Goal: Task Accomplishment & Management: Use online tool/utility

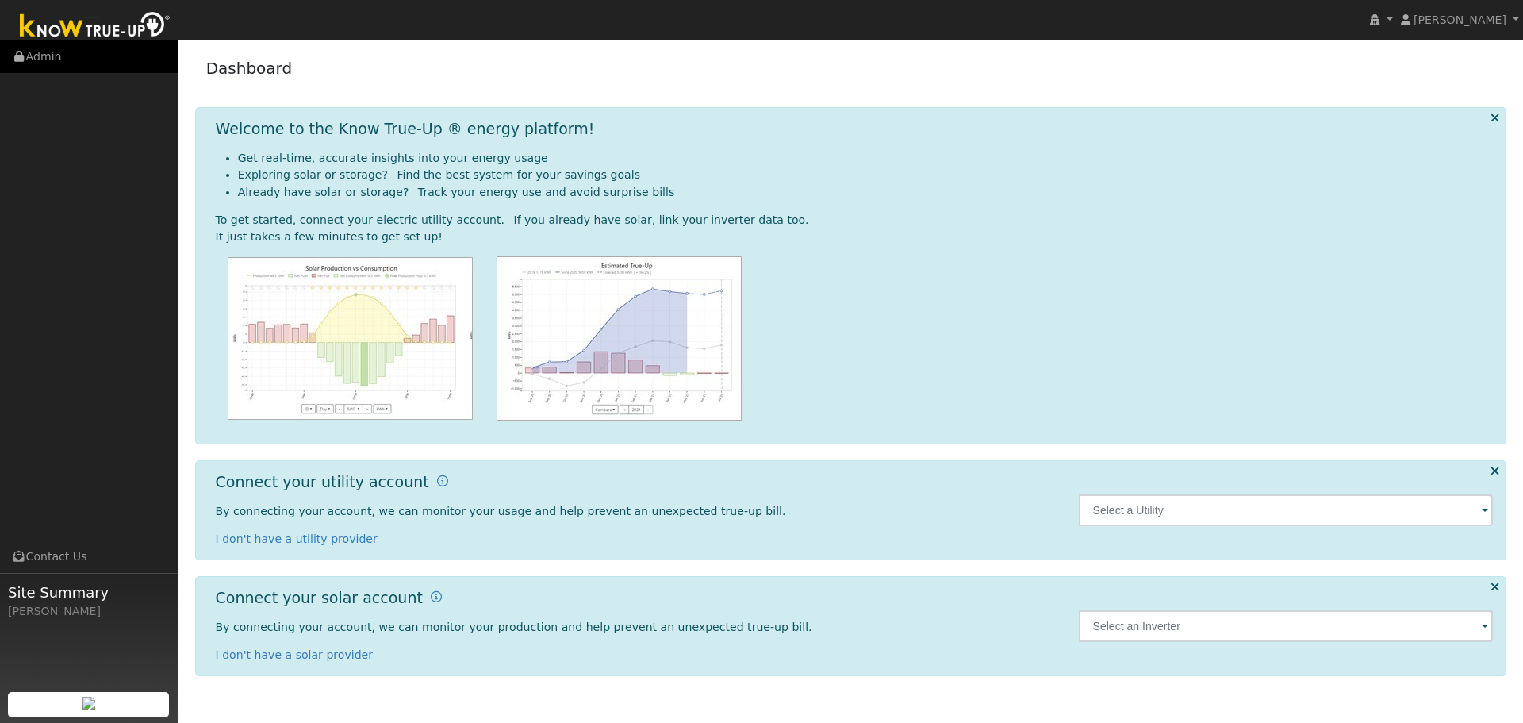
click at [33, 59] on link "Admin" at bounding box center [89, 56] width 178 height 33
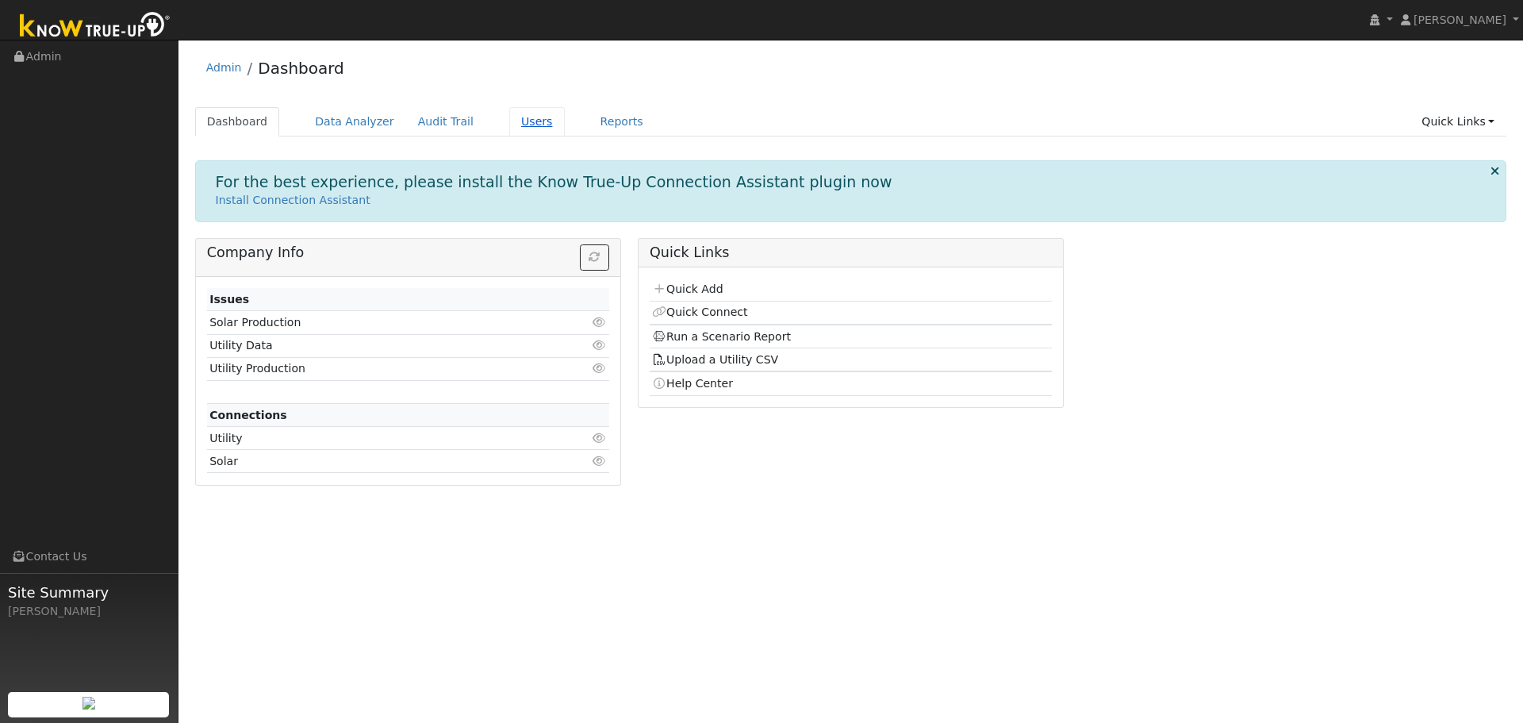
click at [509, 126] on link "Users" at bounding box center [537, 121] width 56 height 29
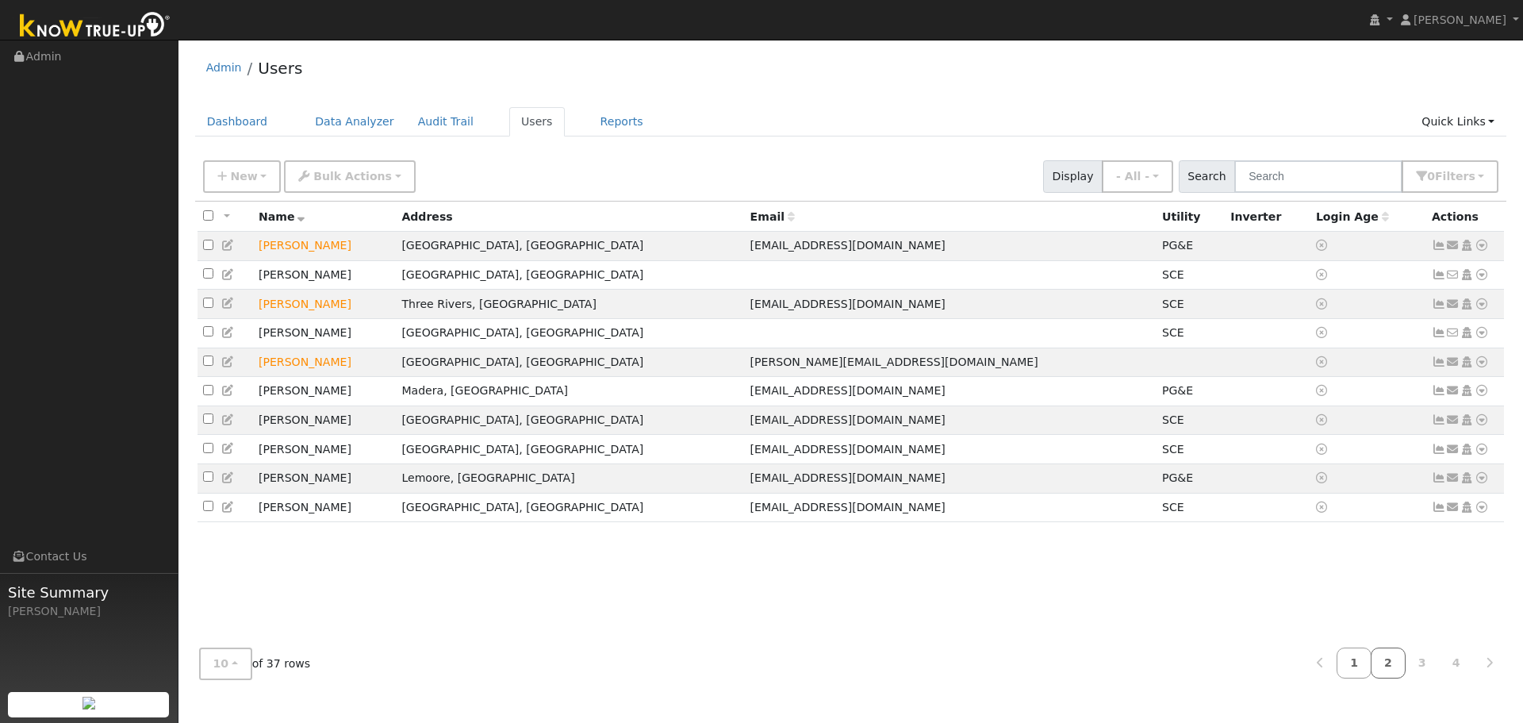
click at [1402, 669] on link "2" at bounding box center [1388, 662] width 35 height 31
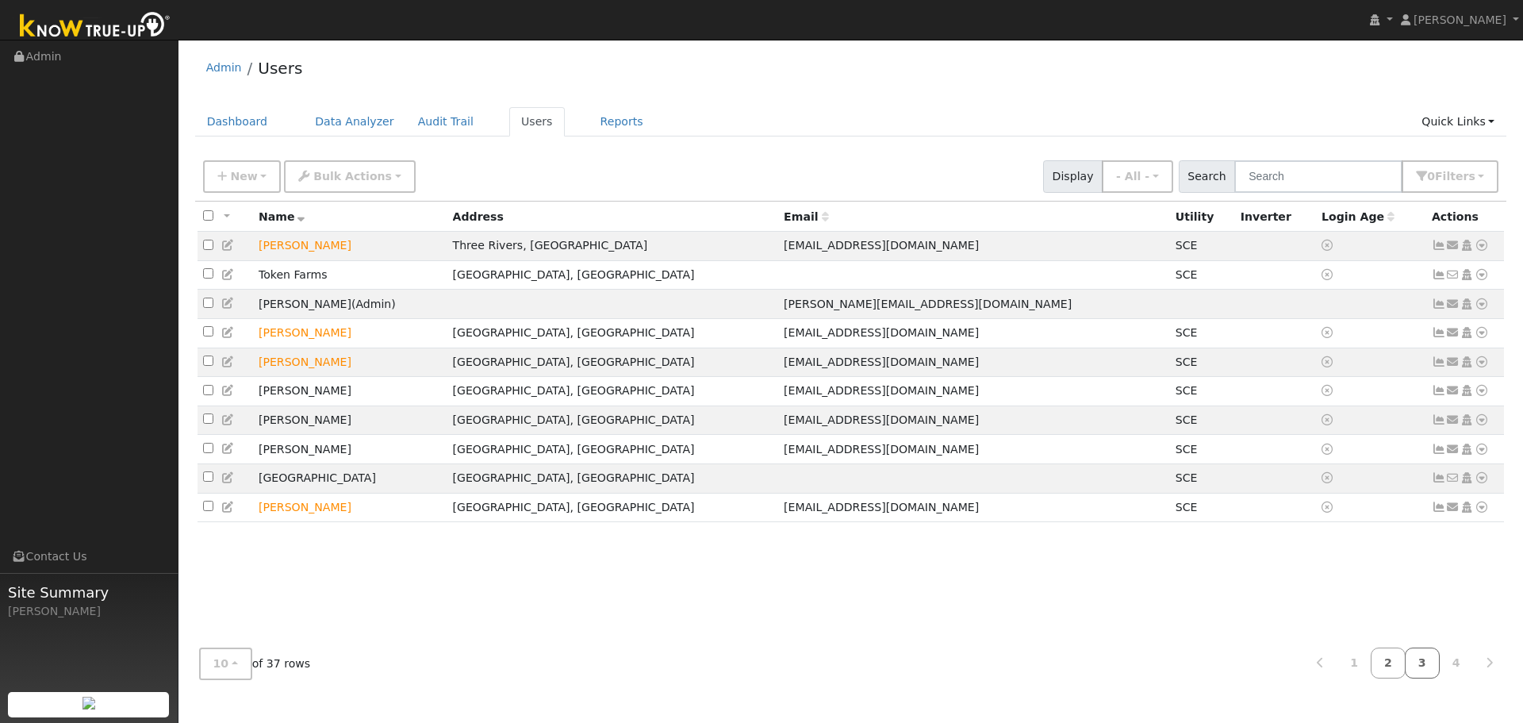
click at [1433, 661] on link "3" at bounding box center [1422, 662] width 35 height 31
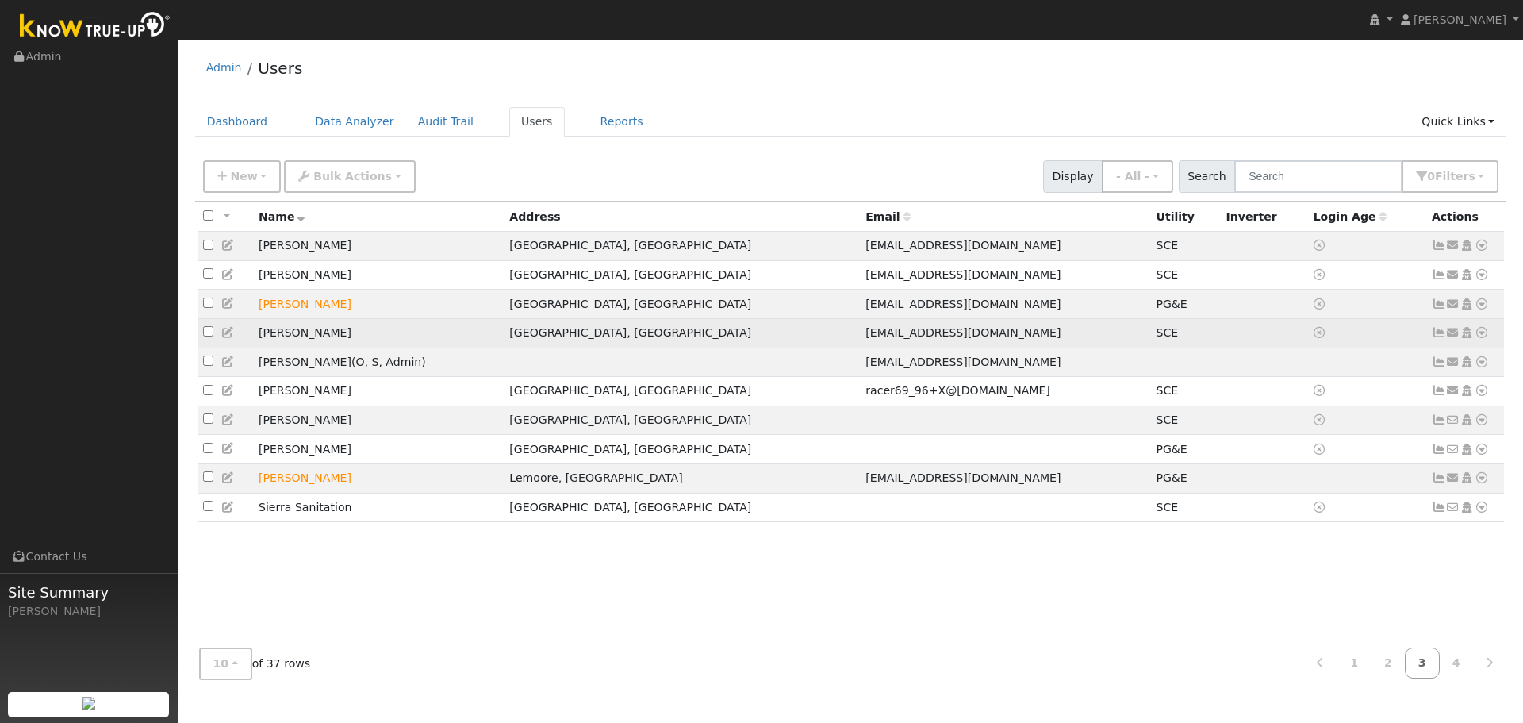
click at [282, 347] on td "Gary Plien" at bounding box center [378, 332] width 251 height 29
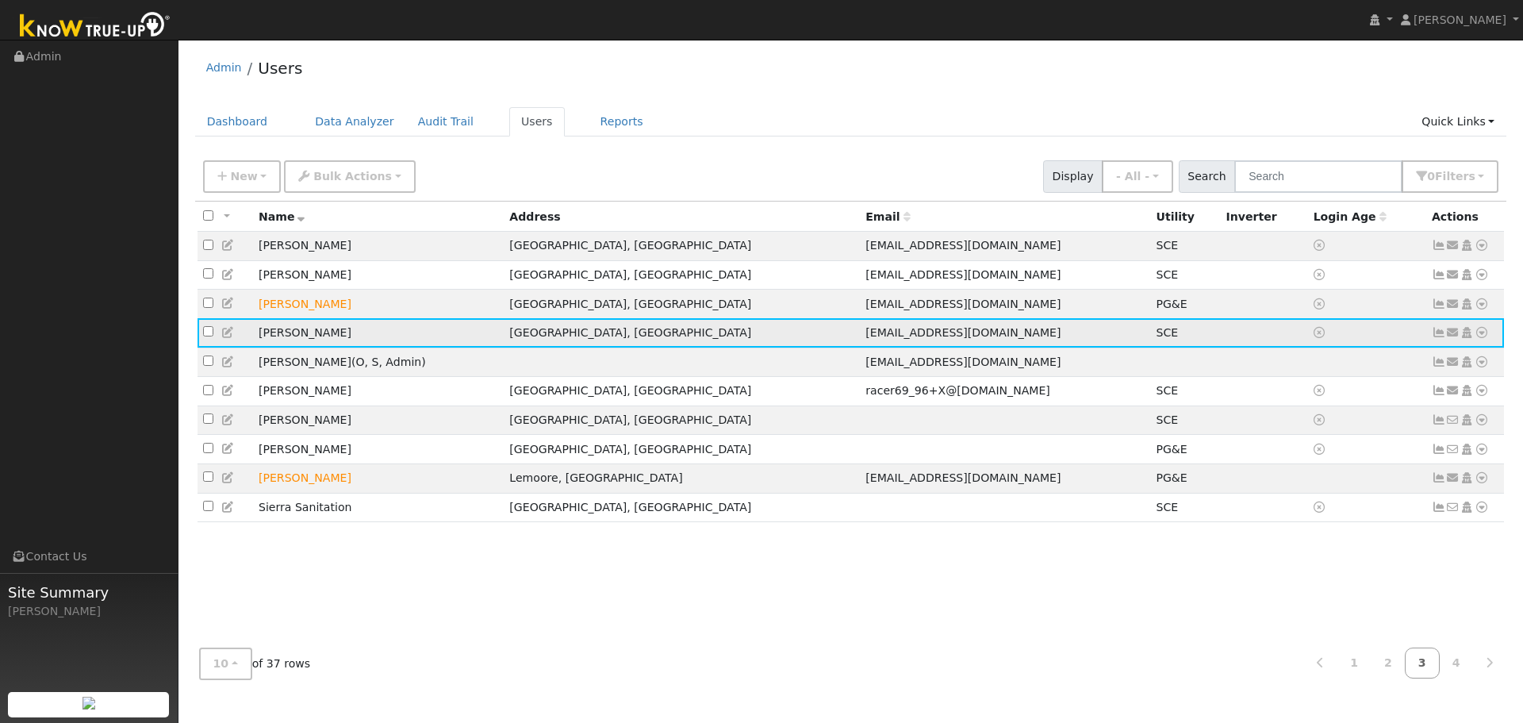
click at [1486, 335] on icon at bounding box center [1482, 332] width 14 height 11
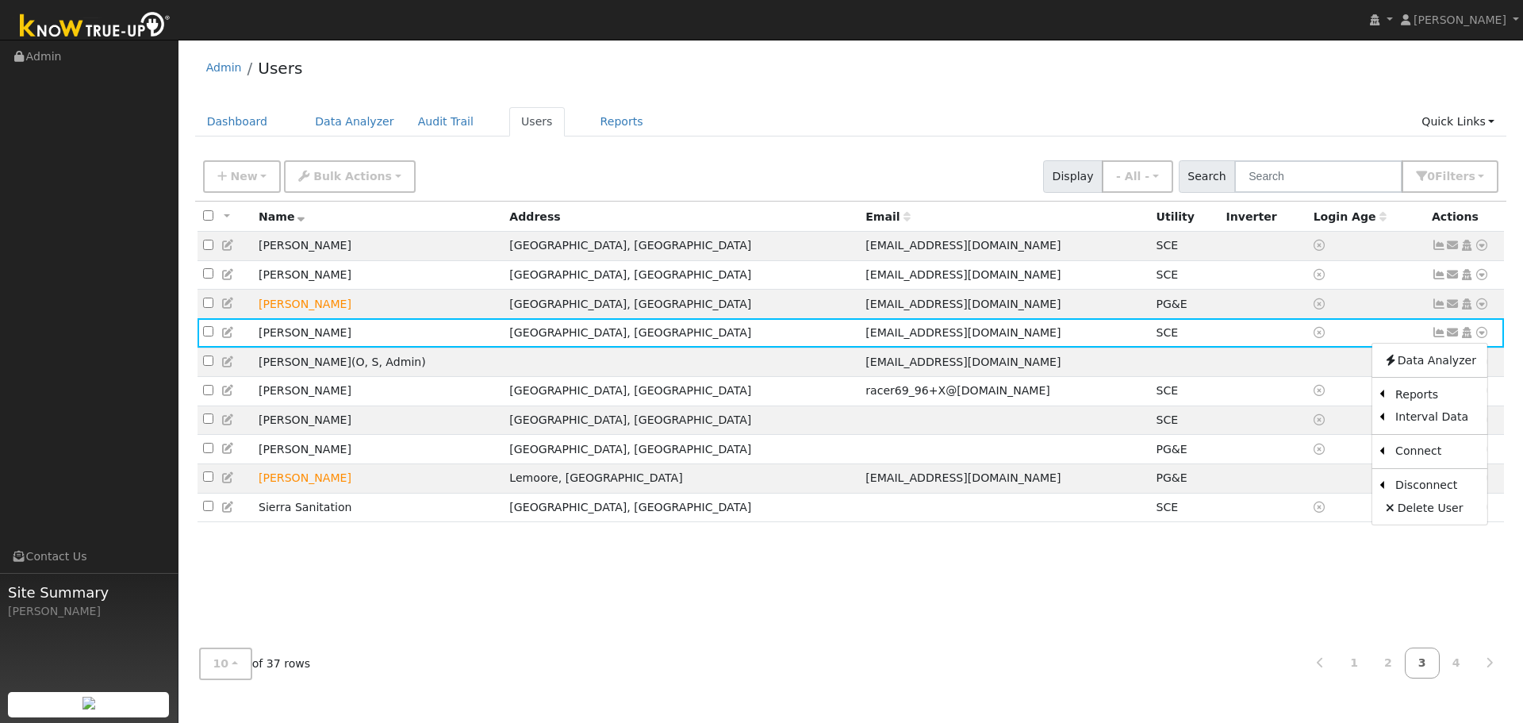
click at [0, 0] on link "Scenario" at bounding box center [0, 0] width 0 height 0
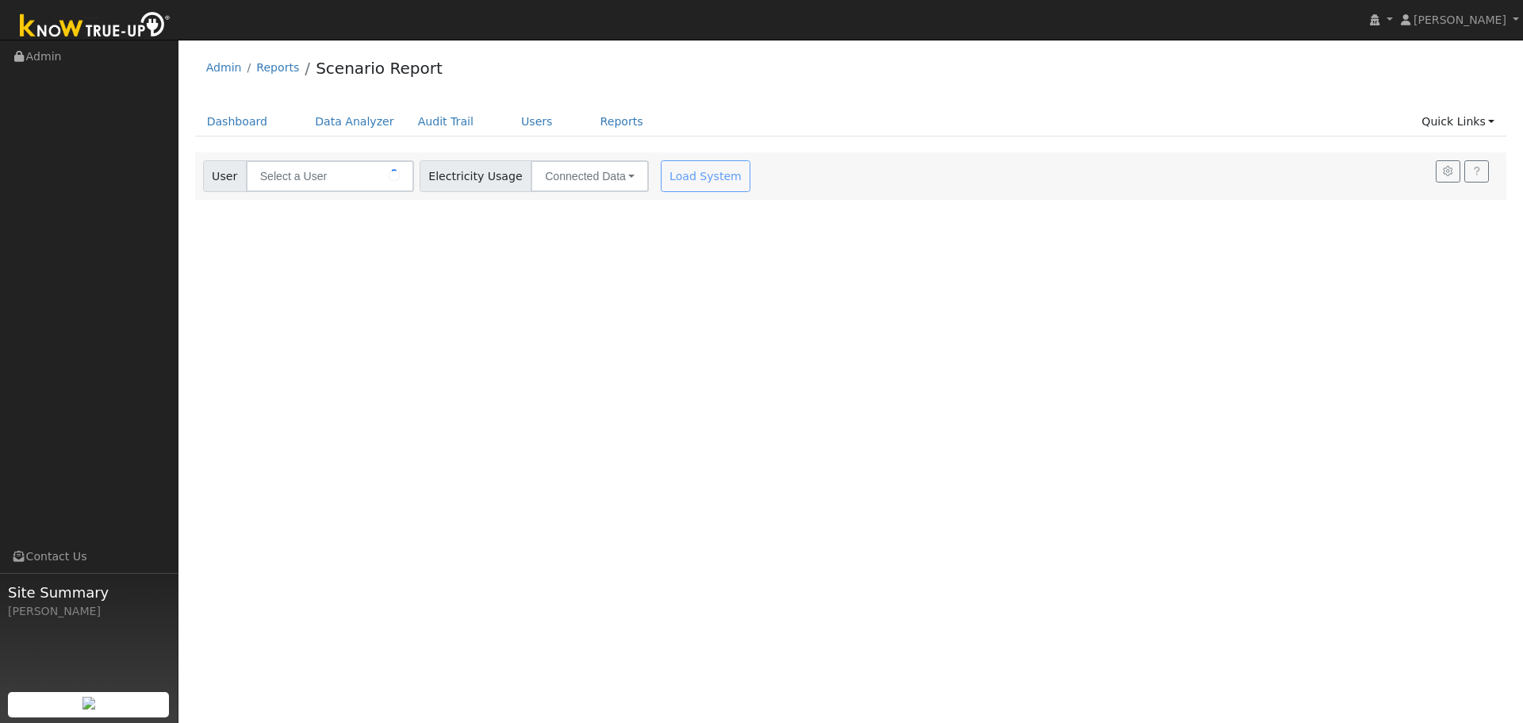
type input "[PERSON_NAME]"
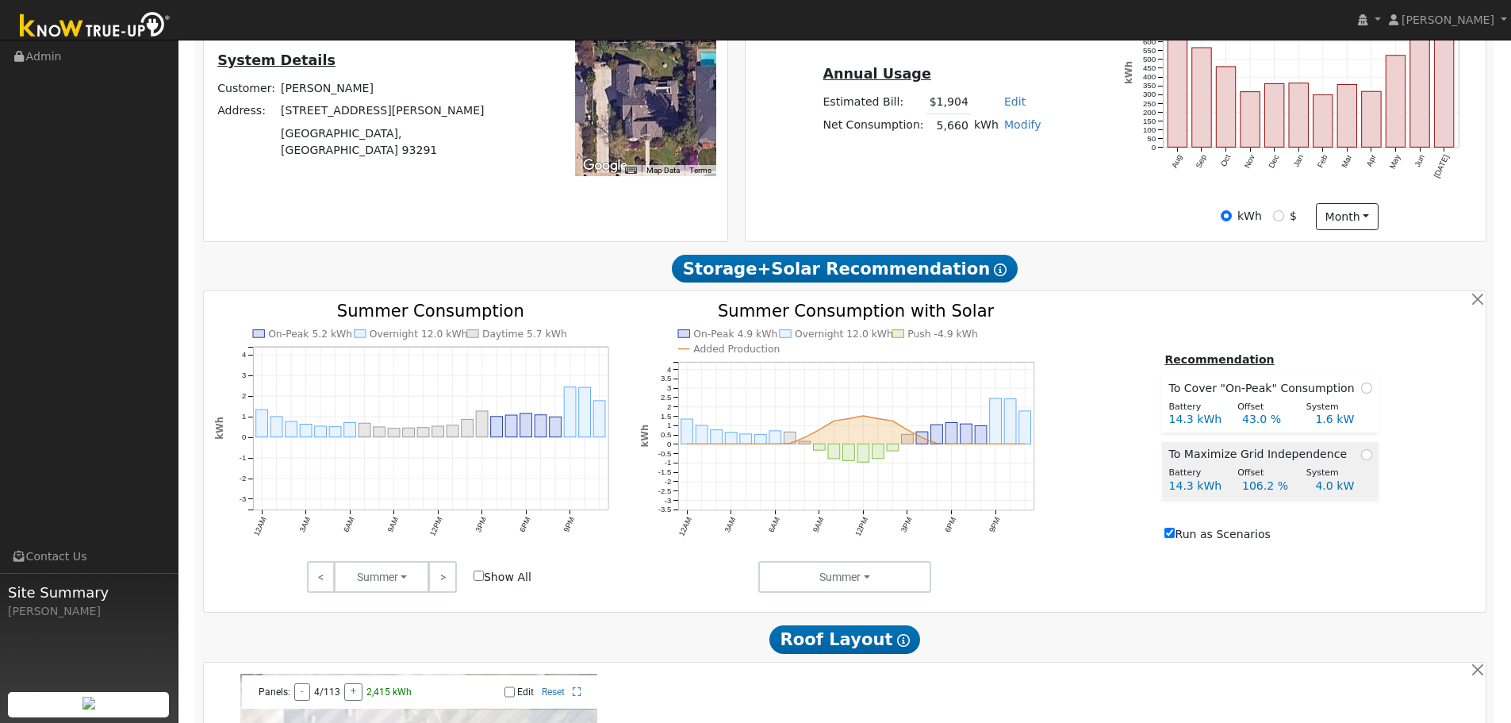
scroll to position [397, 0]
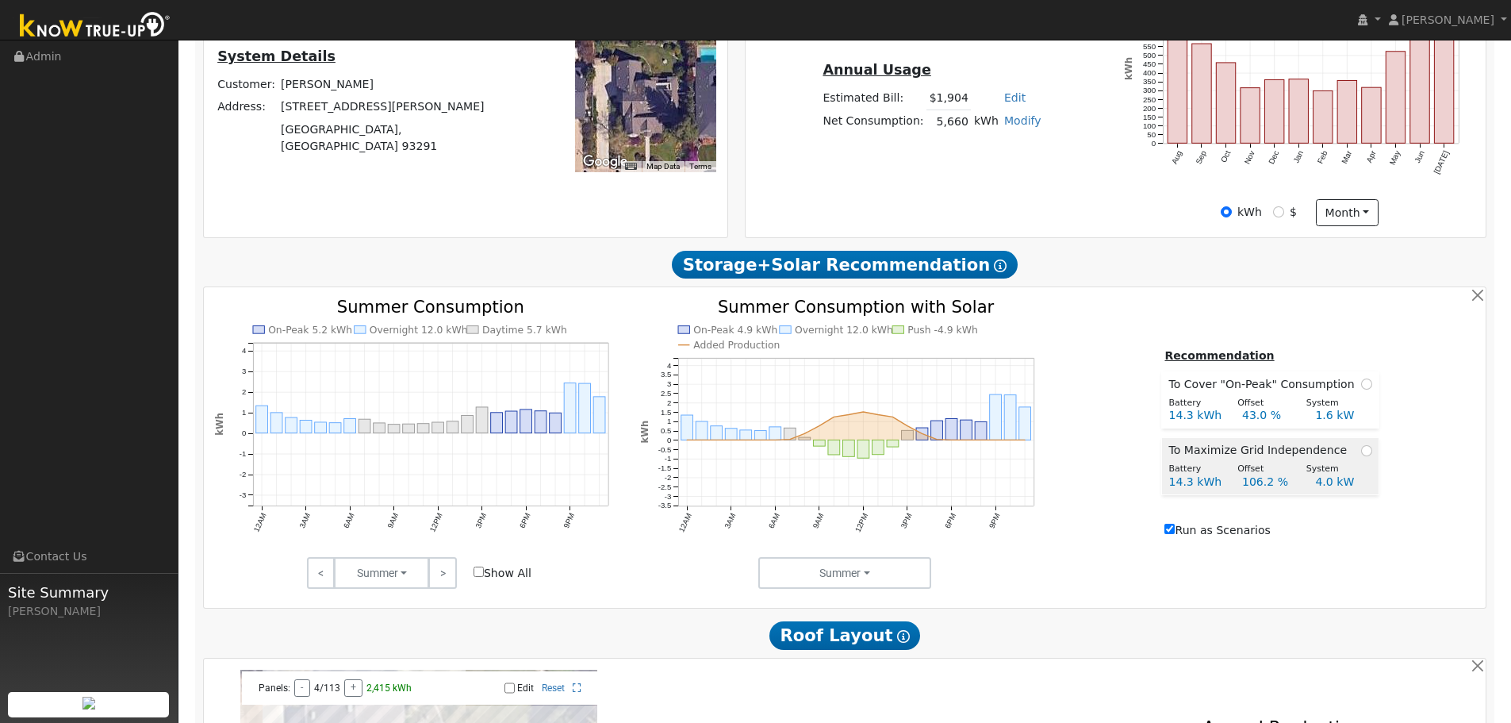
click at [1365, 458] on span at bounding box center [1366, 450] width 11 height 17
radio input "true"
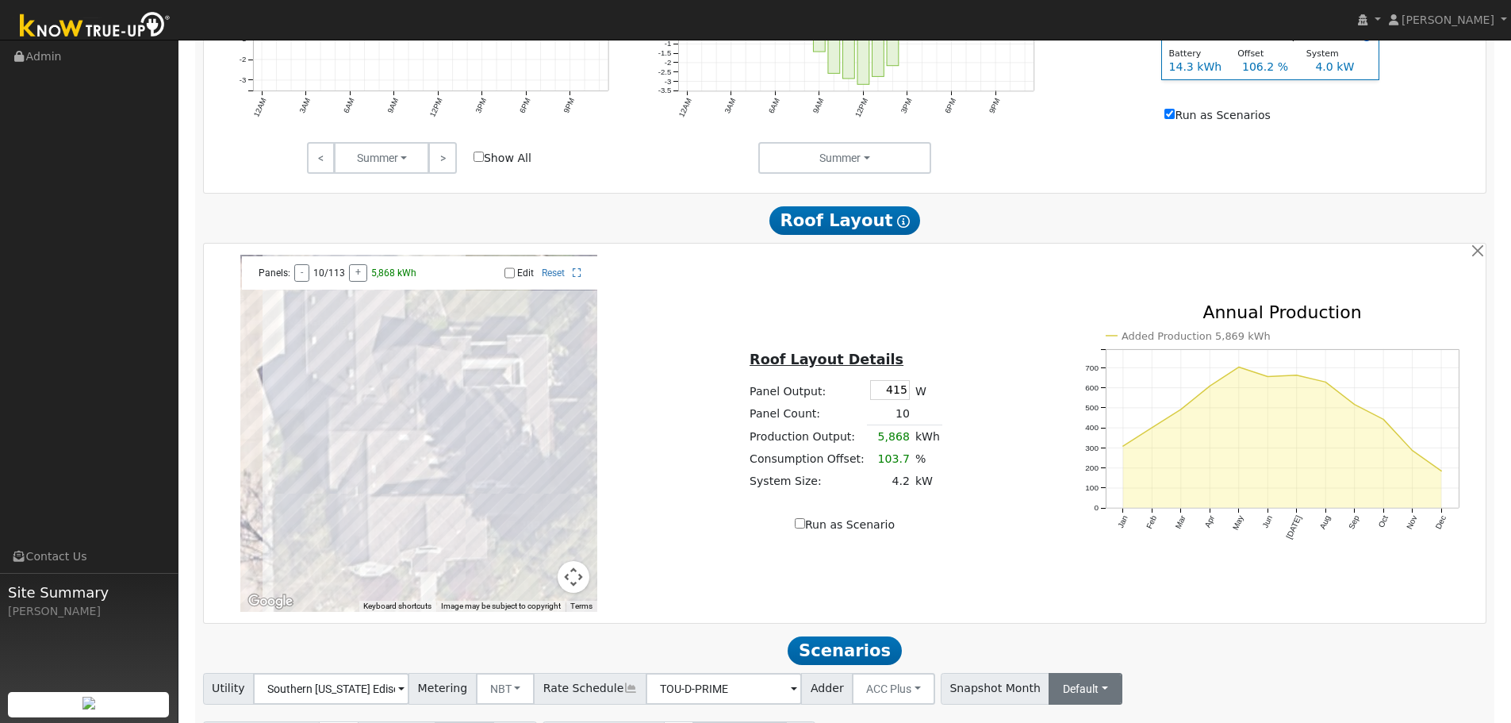
scroll to position [914, 0]
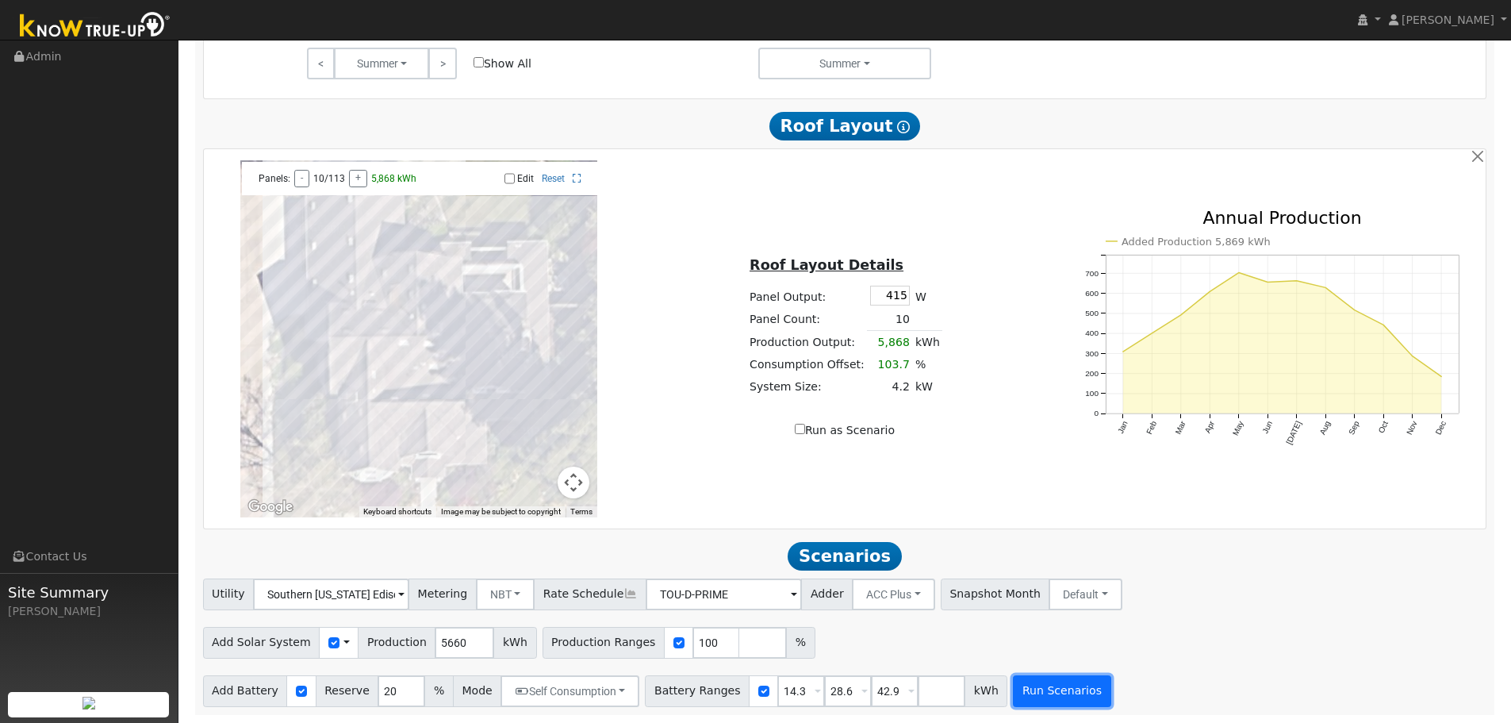
click at [1036, 688] on button "Run Scenarios" at bounding box center [1062, 691] width 98 height 32
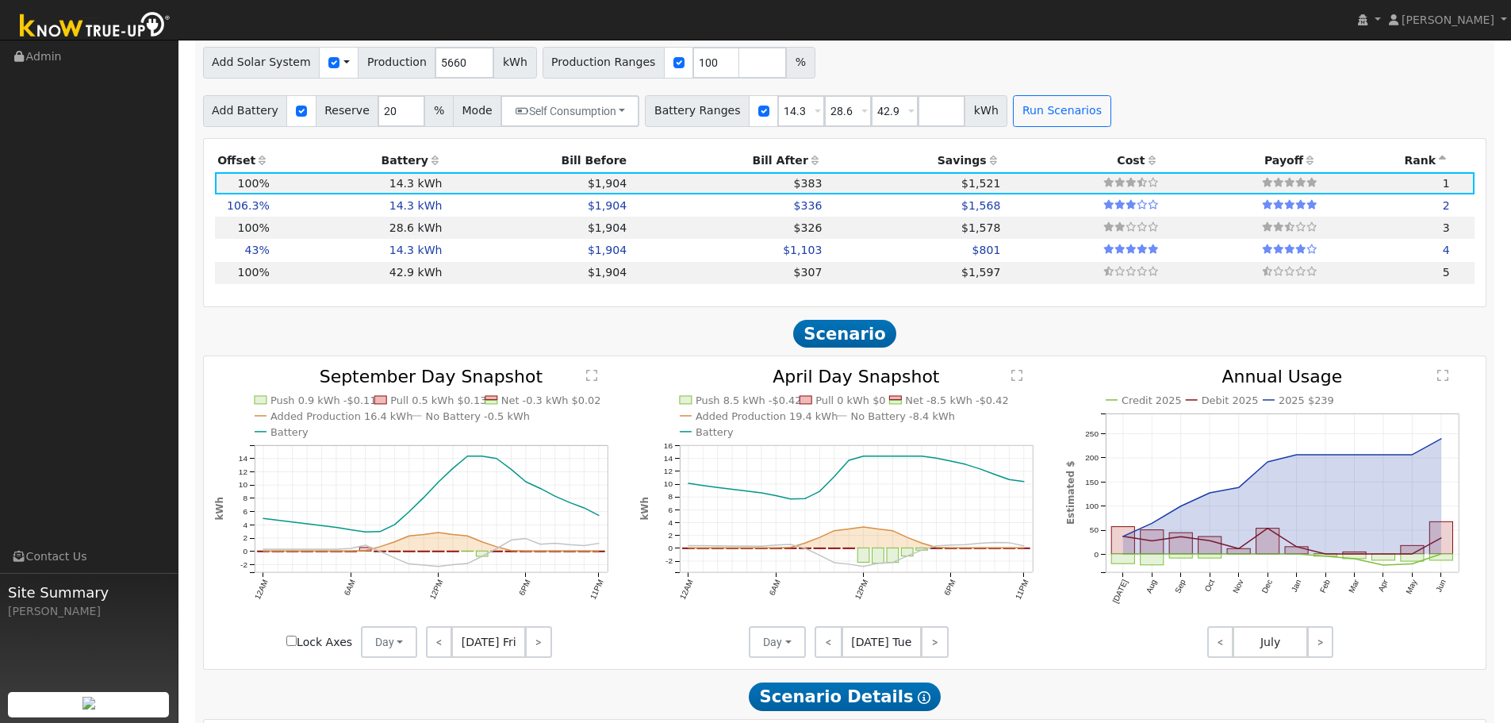
scroll to position [1406, 0]
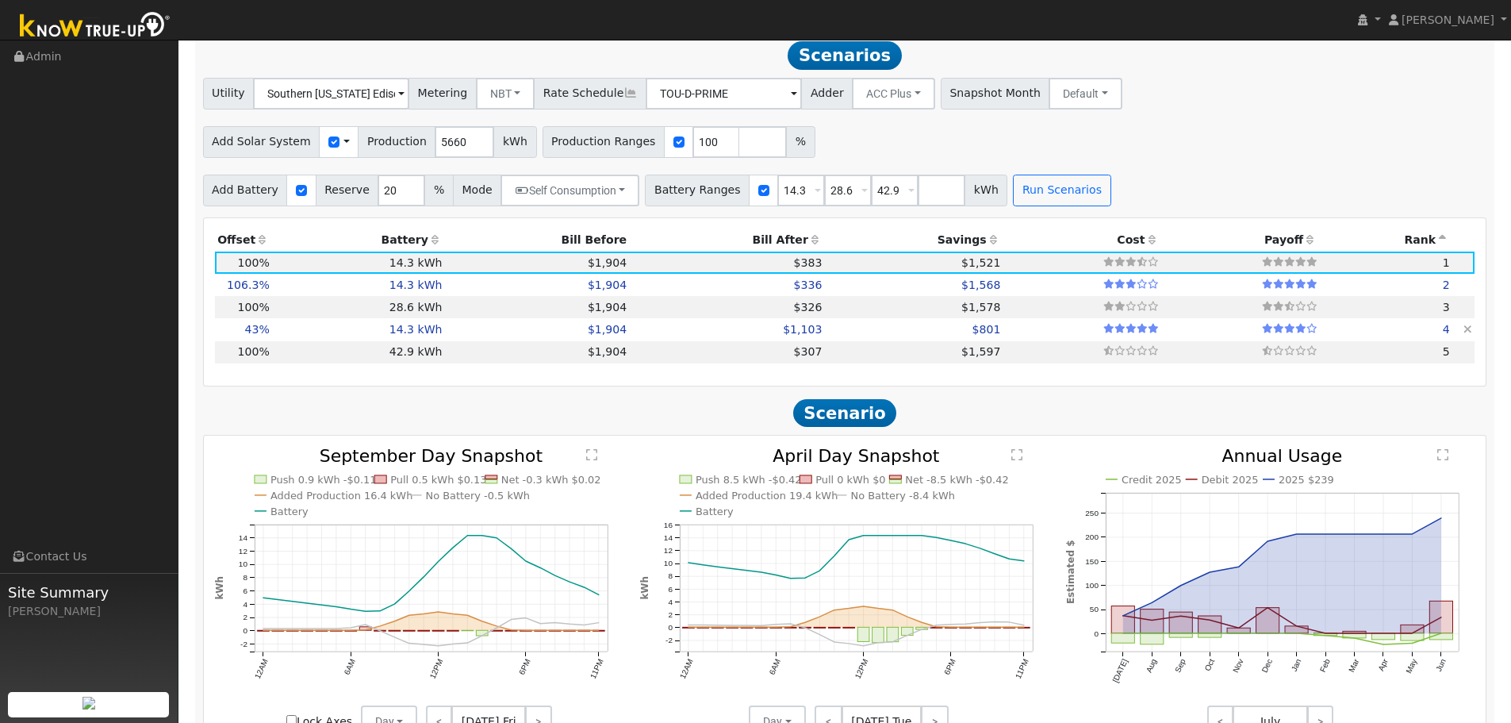
click at [480, 336] on td "$1,904" at bounding box center [537, 329] width 185 height 22
type input "1.6"
type input "$5,496"
type input "$3,300"
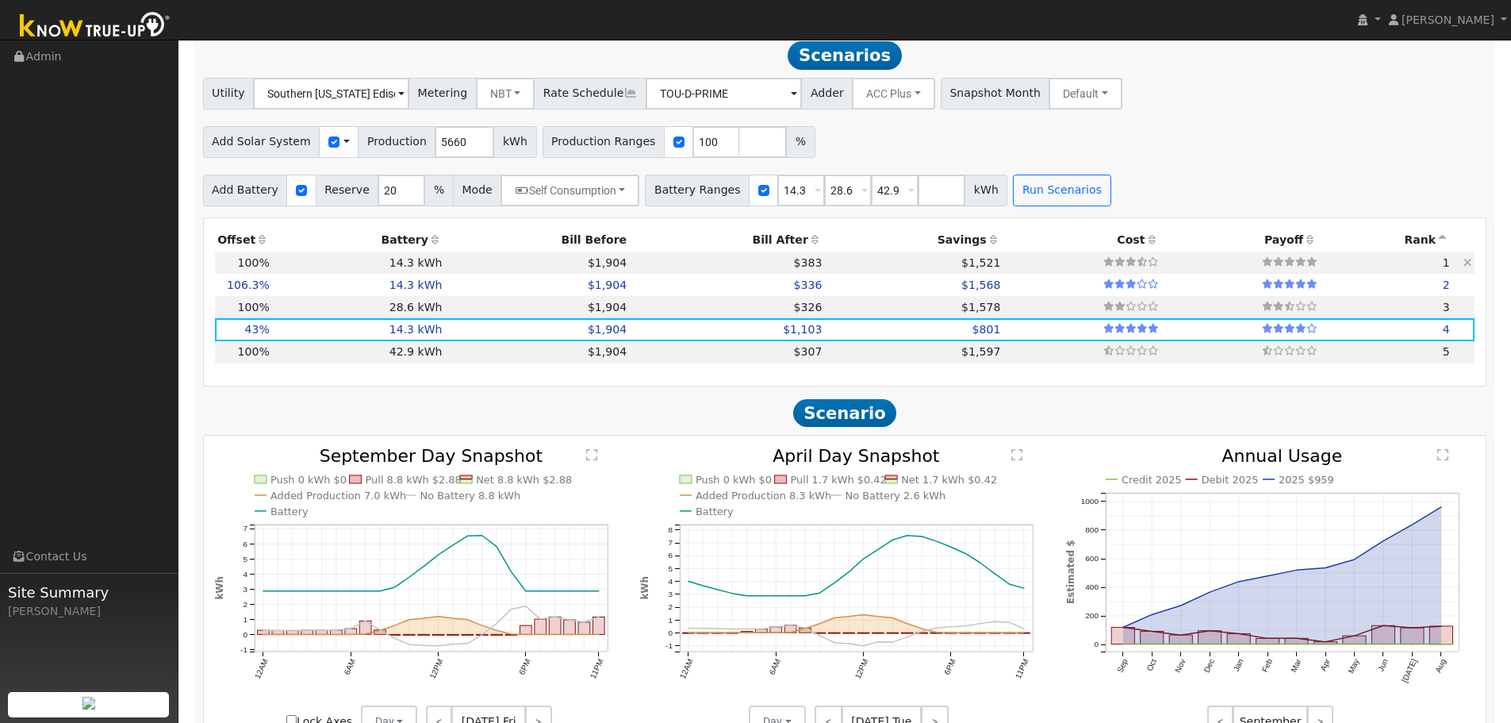
click at [471, 268] on td "$1,904" at bounding box center [537, 262] width 185 height 22
type input "3.8"
type input "$12,792"
type input "$5,489"
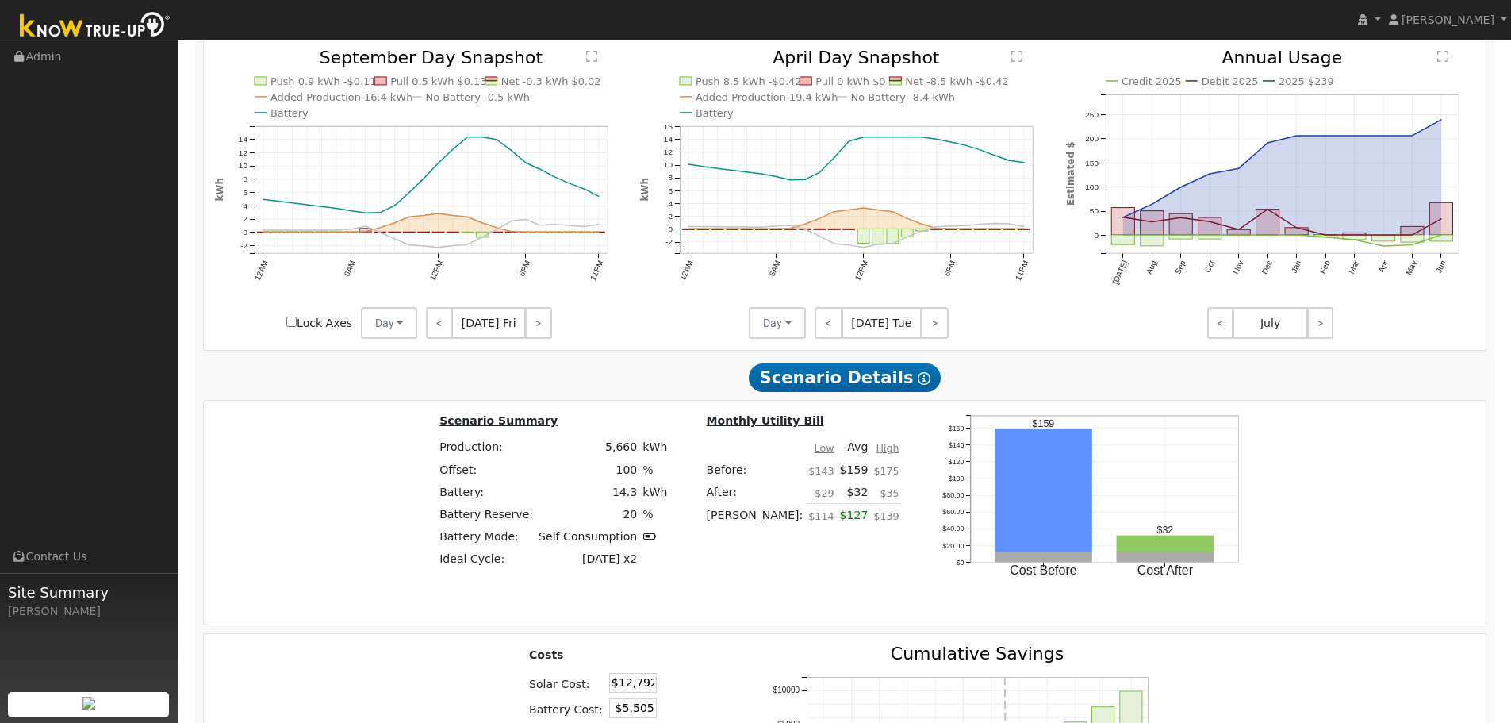
scroll to position [2122, 0]
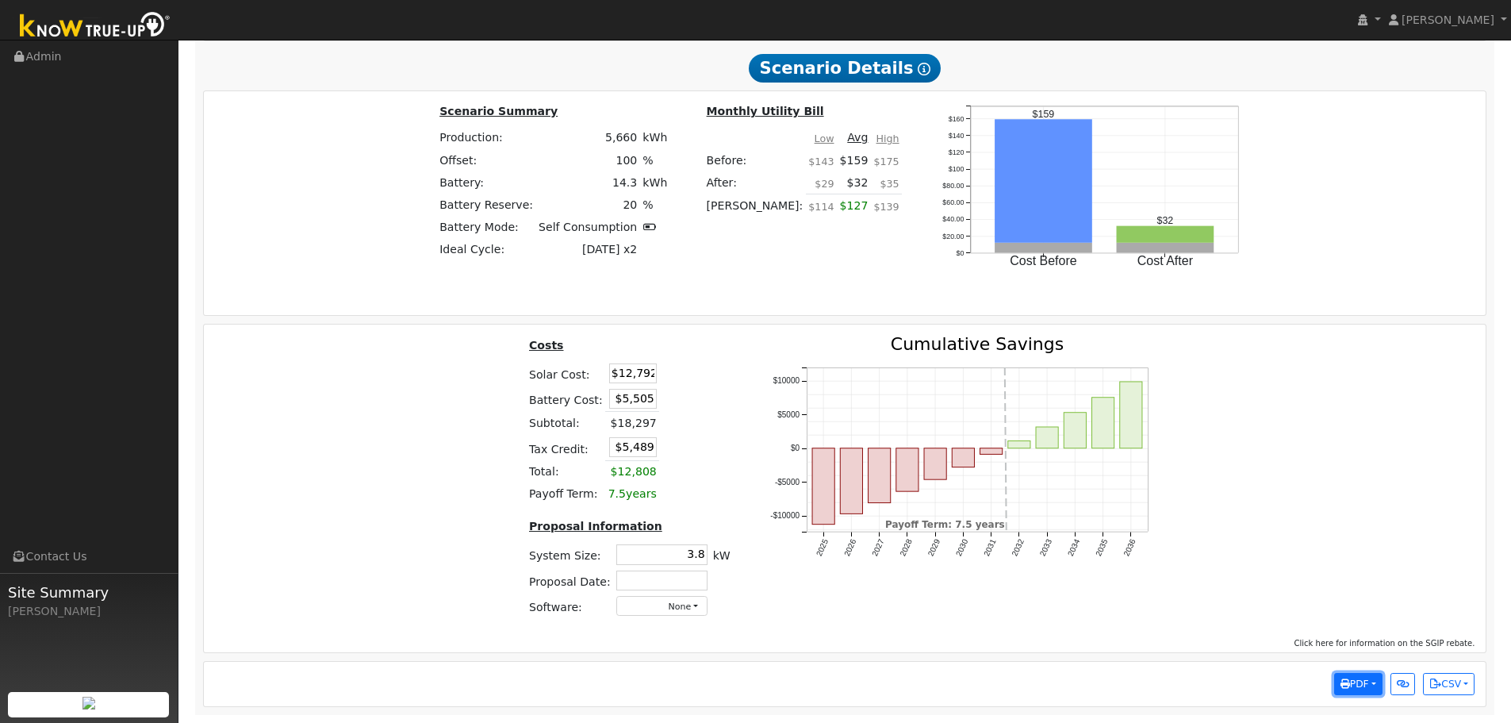
click at [1360, 684] on span "PDF" at bounding box center [1355, 683] width 29 height 11
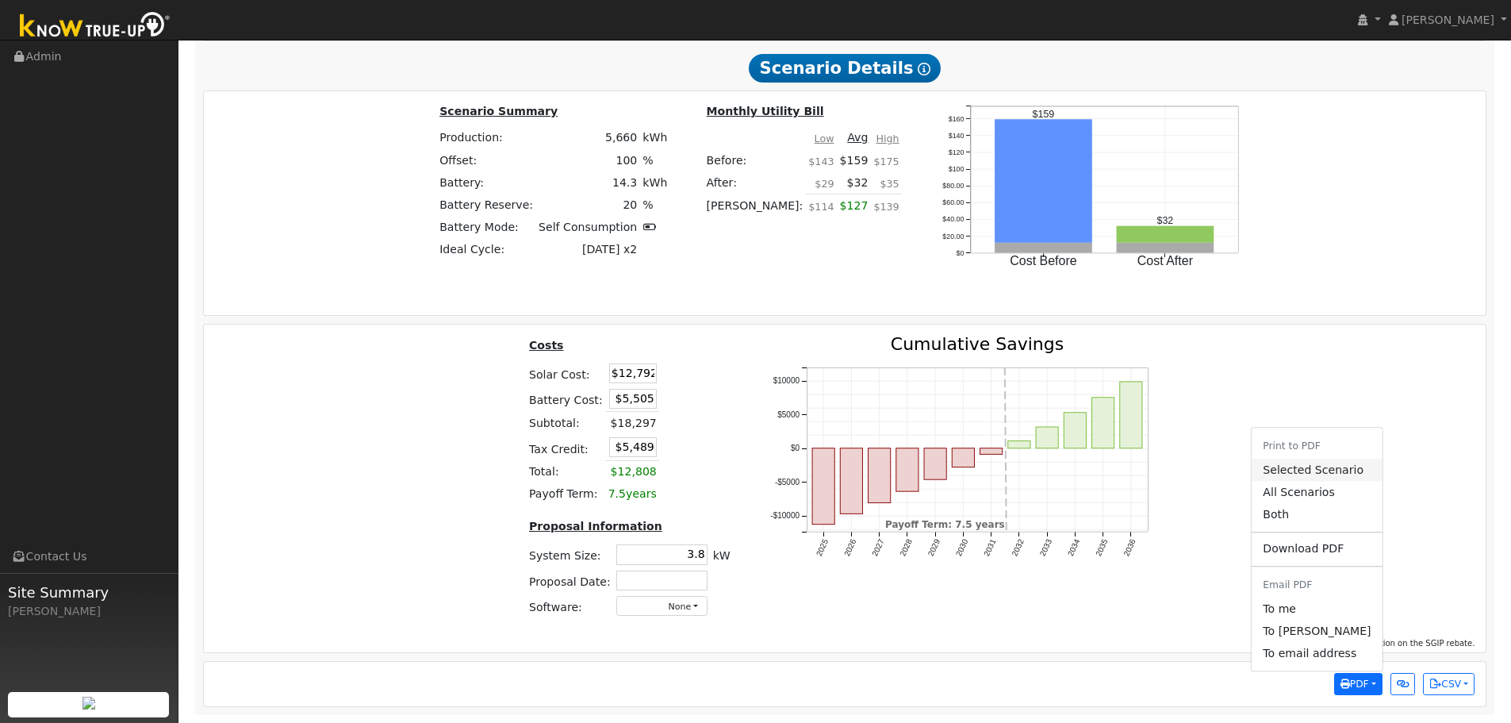
click at [1356, 477] on link "Selected Scenario" at bounding box center [1317, 470] width 130 height 22
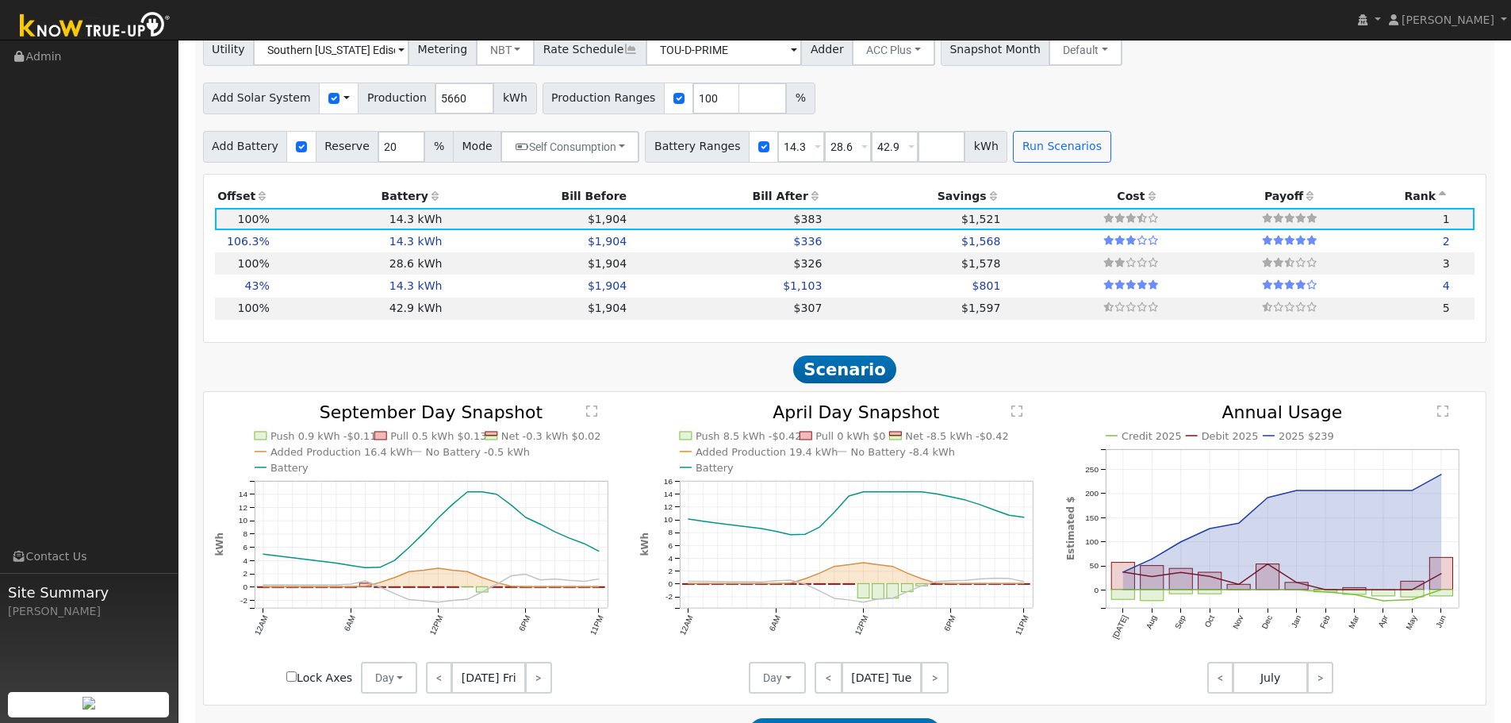
drag, startPoint x: 14, startPoint y: 522, endPoint x: 1363, endPoint y: -80, distance: 1476.7
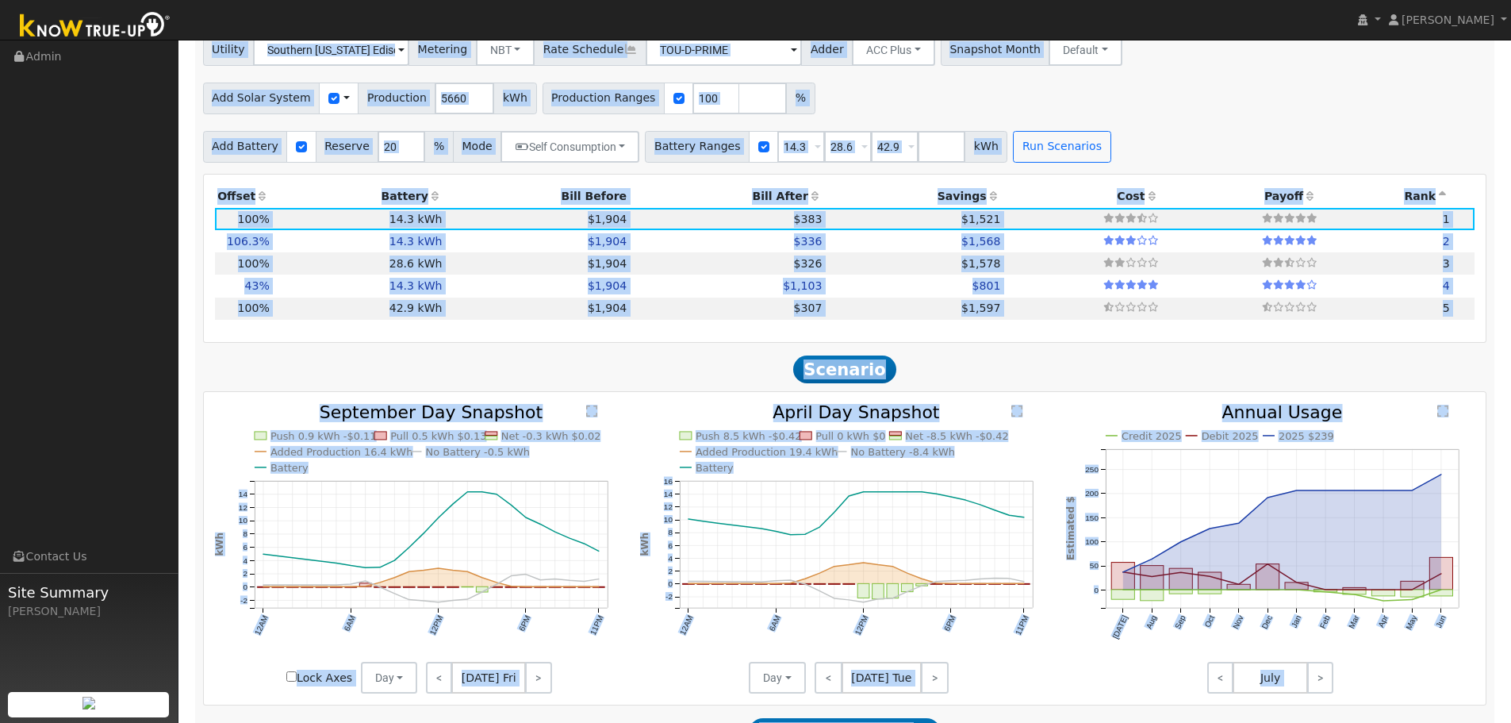
scroll to position [1354, 0]
